Goal: Find specific page/section: Find specific page/section

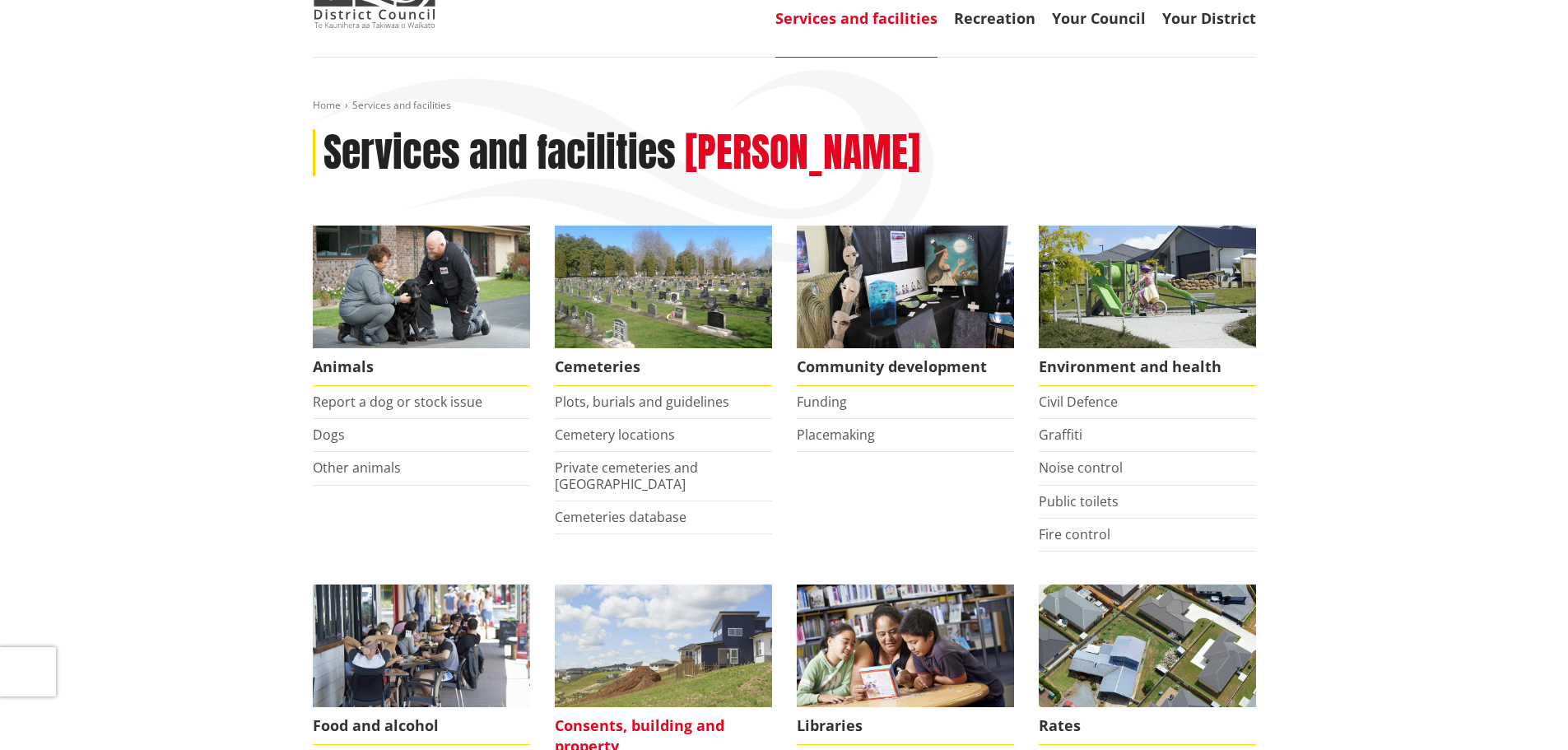
scroll to position [329, 0]
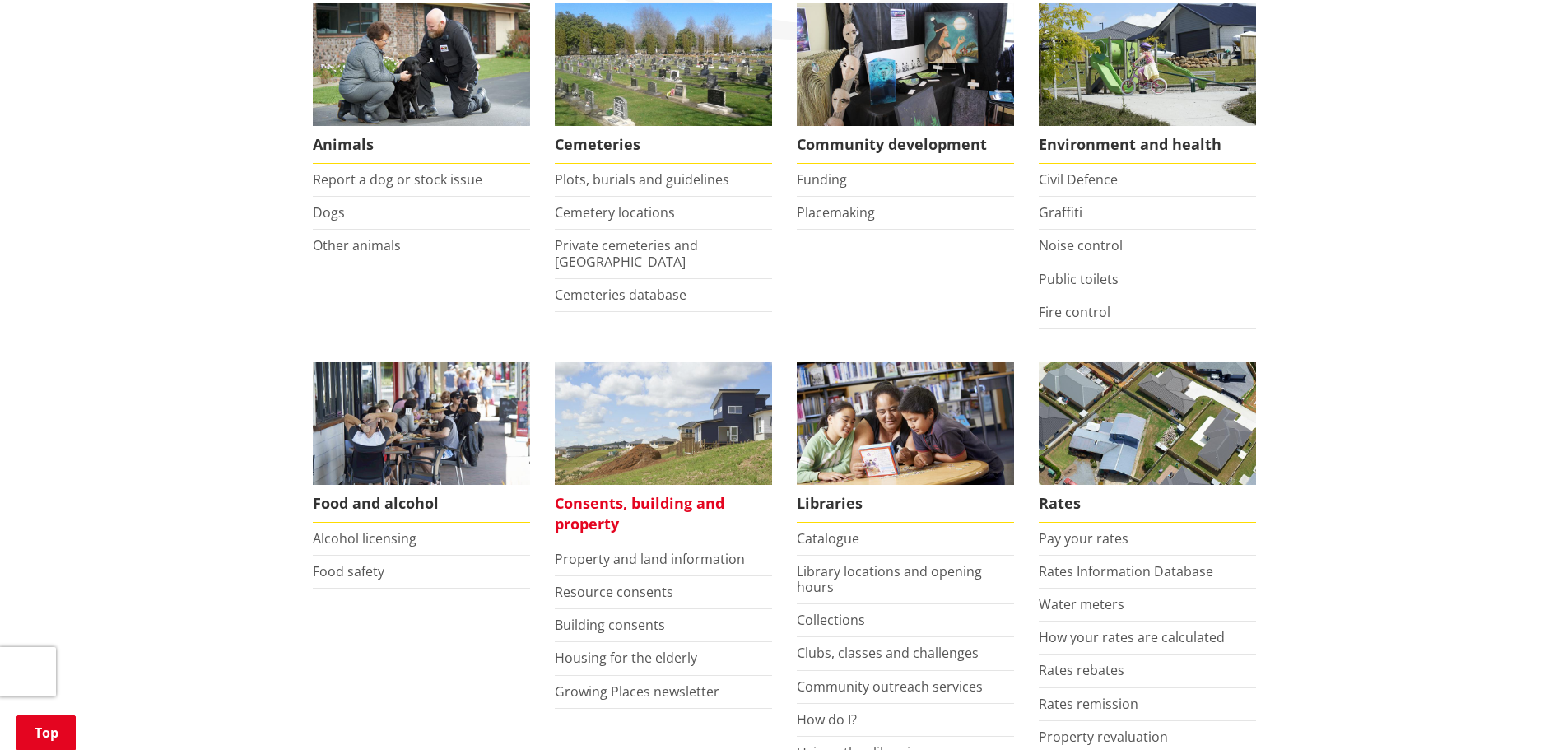
click at [614, 514] on span "Consents, building and property" at bounding box center [663, 514] width 217 height 59
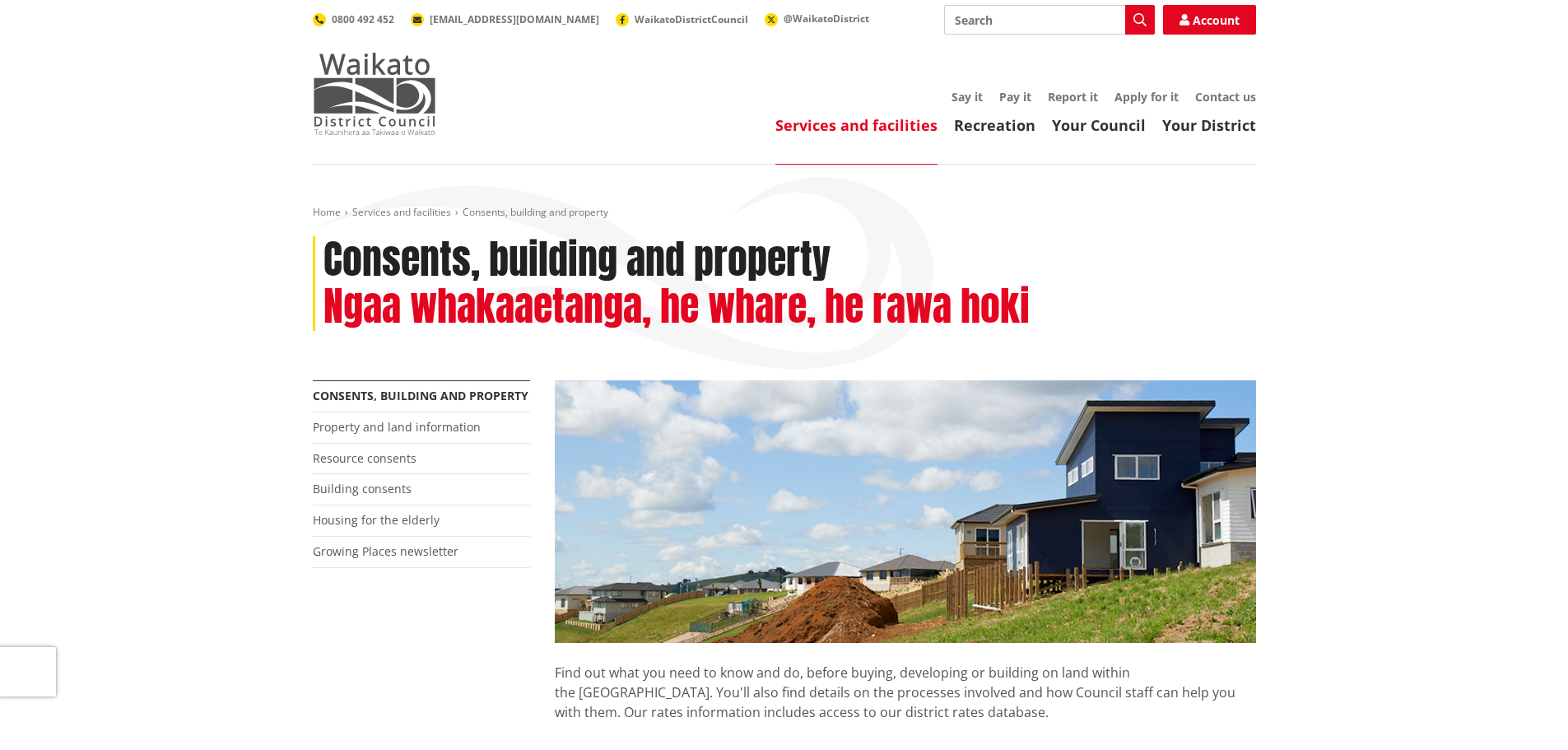
click at [389, 119] on img at bounding box center [374, 93] width 123 height 82
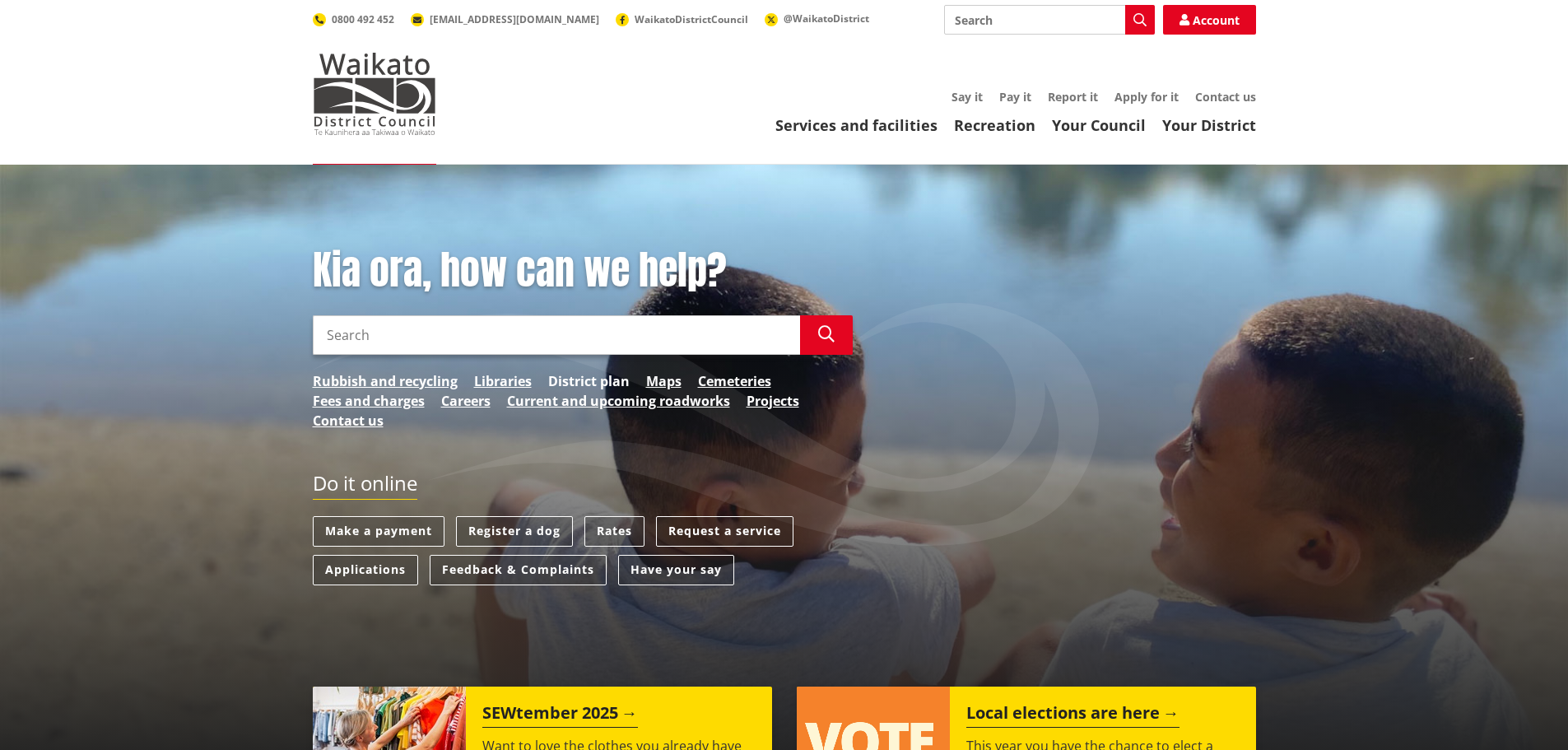
click at [594, 381] on link "District plan" at bounding box center [589, 381] width 82 height 20
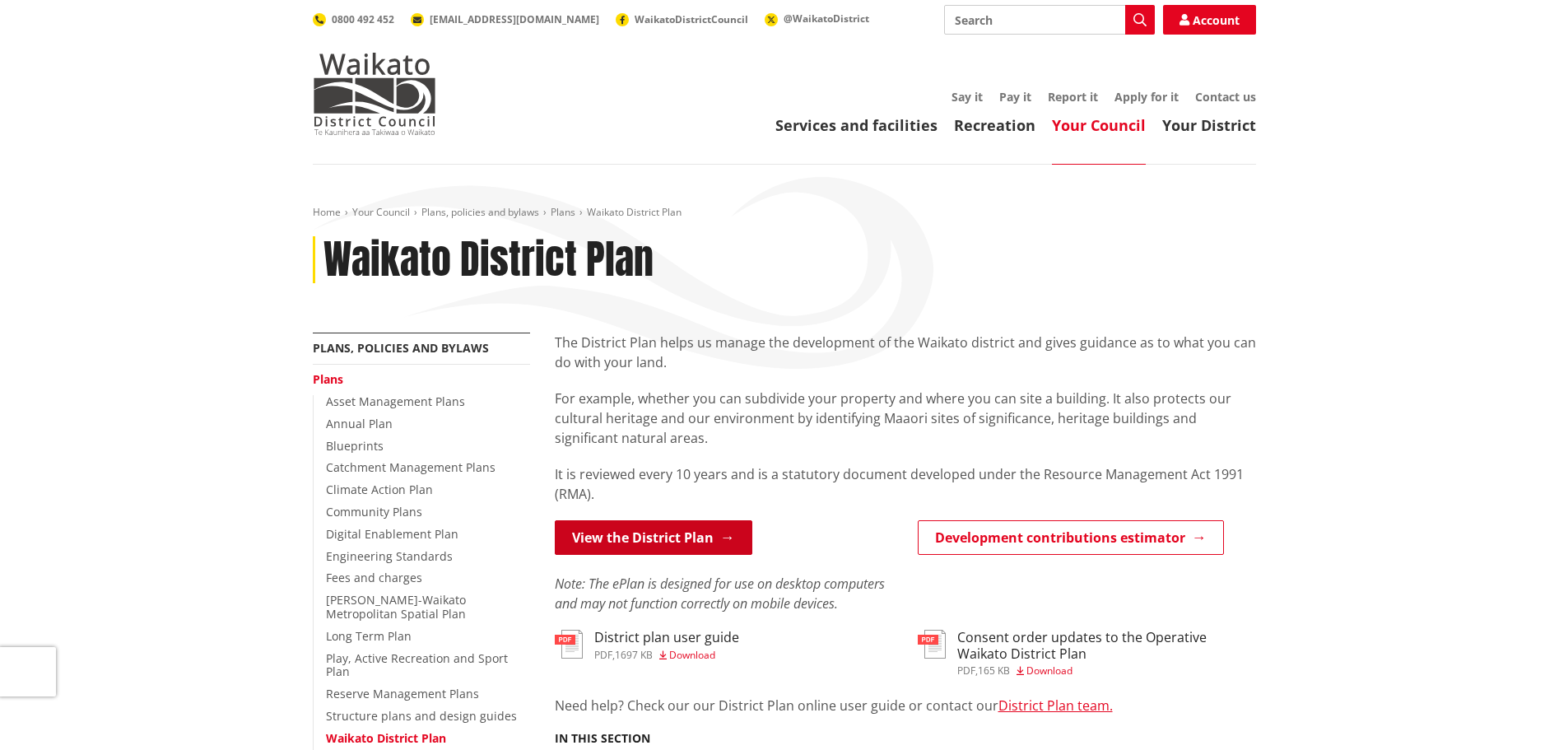
click at [666, 537] on link "View the District Plan" at bounding box center [654, 537] width 198 height 35
